Goal: Use online tool/utility: Utilize a website feature to perform a specific function

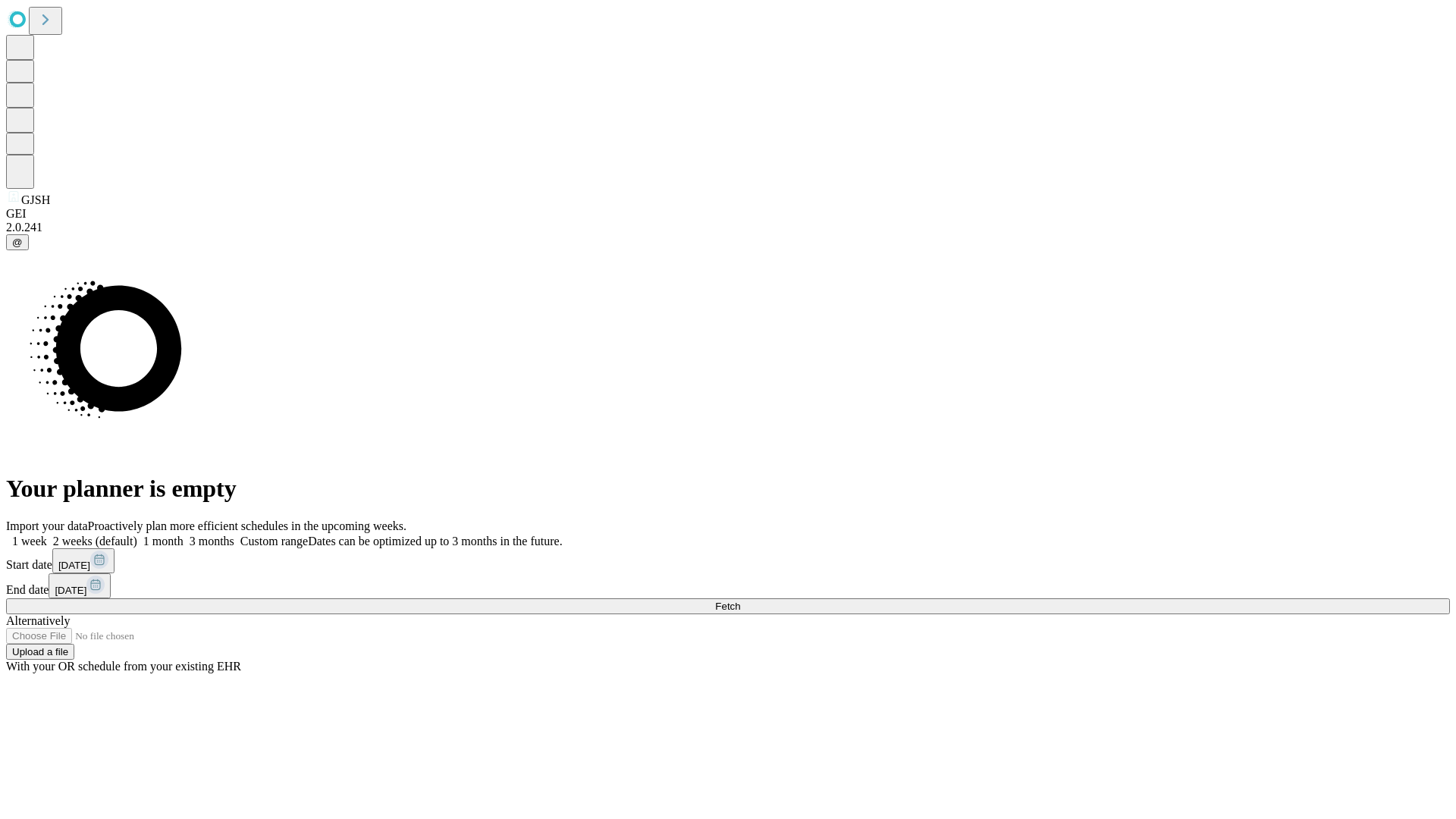
click at [740, 601] on span "Fetch" at bounding box center [728, 606] width 25 height 12
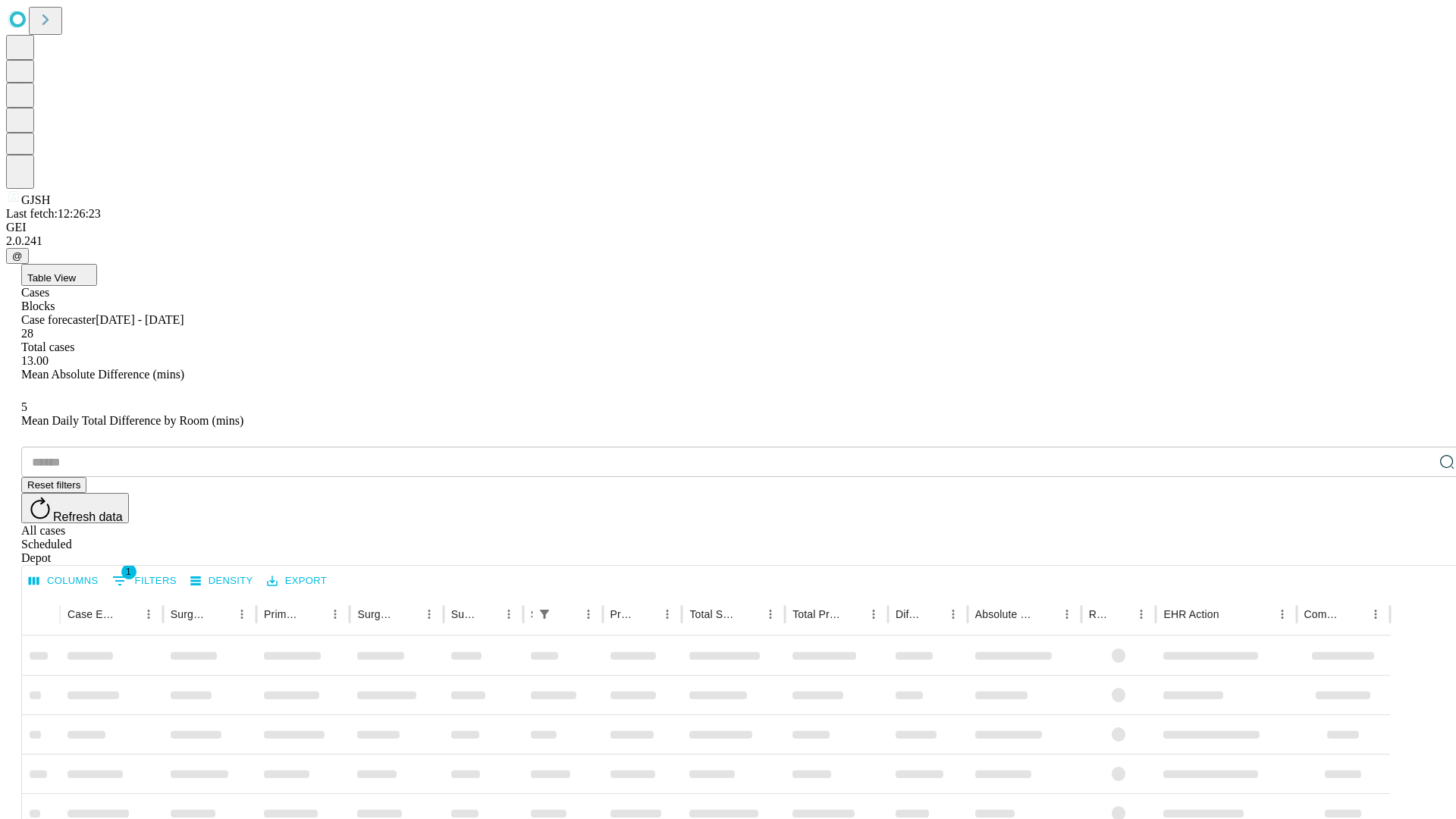
click at [76, 272] on span "Table View" at bounding box center [51, 278] width 49 height 12
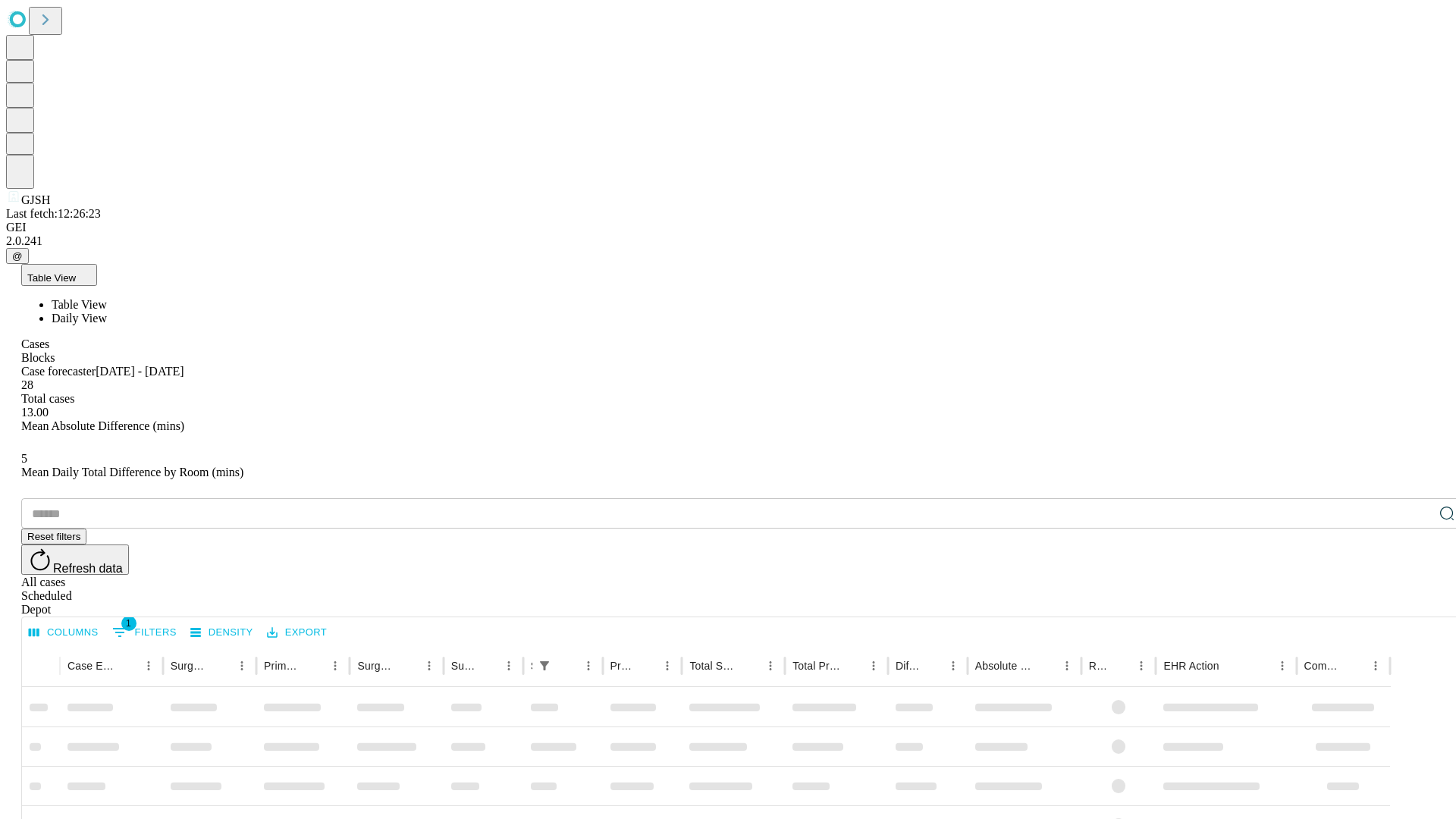
click at [107, 312] on span "Daily View" at bounding box center [80, 318] width 56 height 13
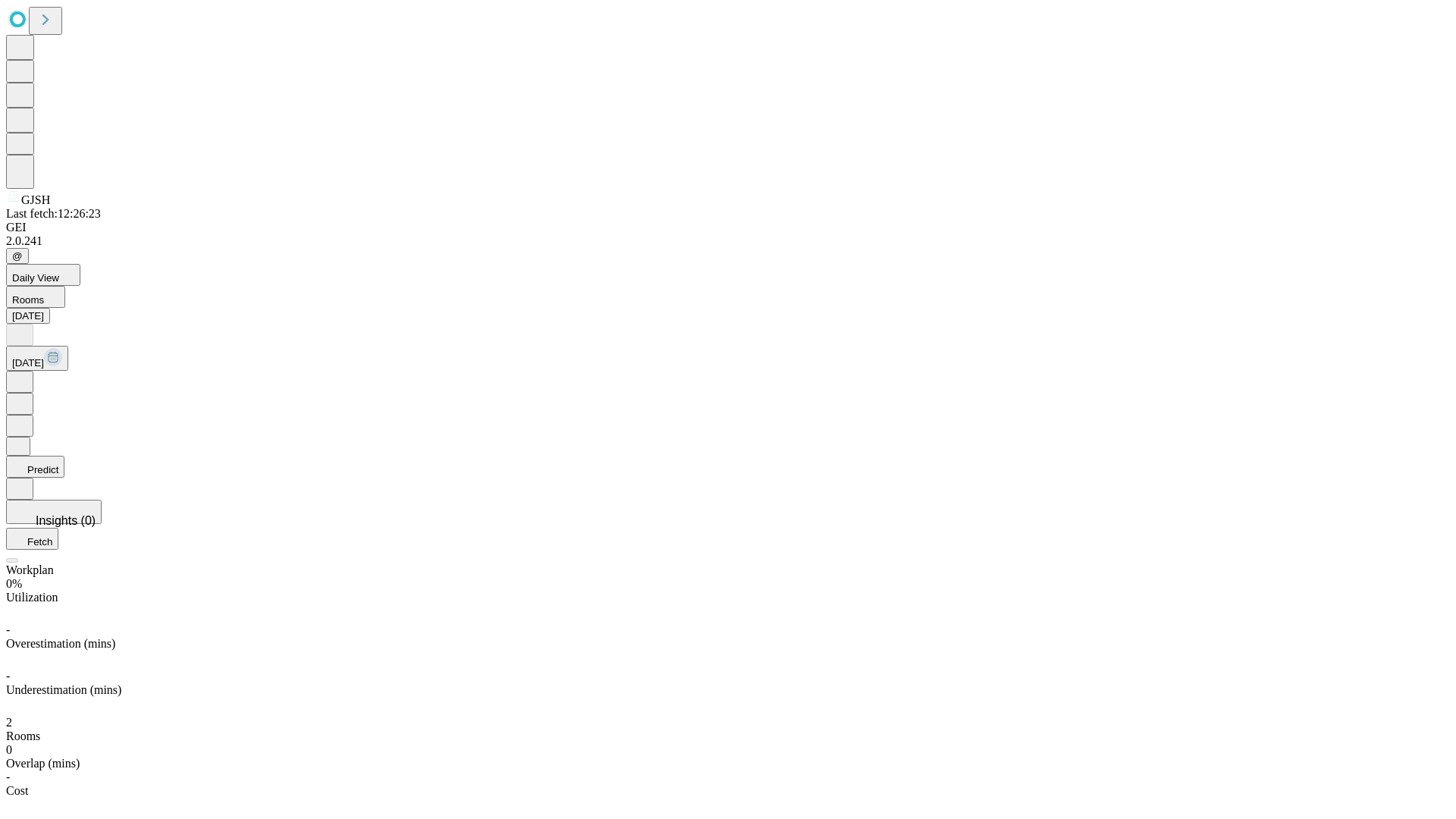
click at [64, 456] on button "Predict" at bounding box center [35, 467] width 58 height 22
